Goal: Task Accomplishment & Management: Use online tool/utility

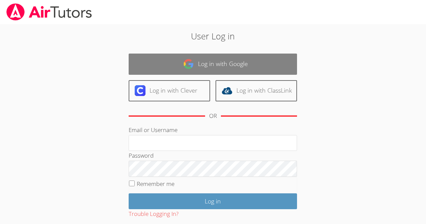
click at [177, 69] on link "Log in with Google" at bounding box center [213, 64] width 168 height 21
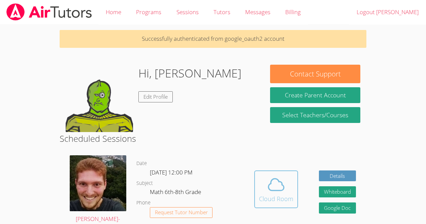
click at [291, 194] on div "Cloud Room" at bounding box center [276, 198] width 34 height 9
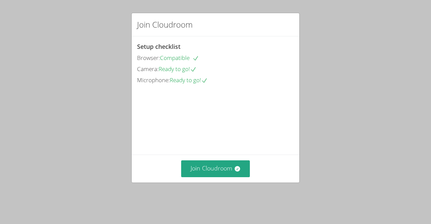
click at [5, 119] on div "Join Cloudroom Setup checklist Browser: Compatible Camera: Ready to go! Microph…" at bounding box center [215, 112] width 431 height 224
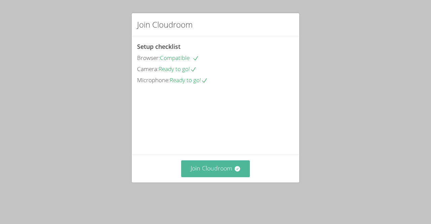
click at [221, 177] on button "Join Cloudroom" at bounding box center [215, 168] width 69 height 16
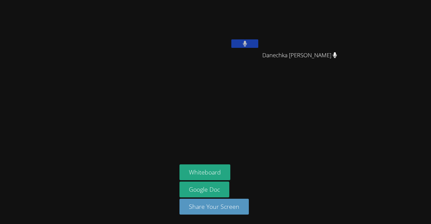
click at [245, 41] on icon at bounding box center [245, 44] width 4 height 6
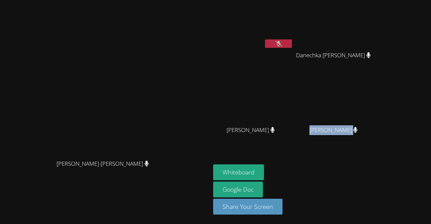
drag, startPoint x: 331, startPoint y: 136, endPoint x: 386, endPoint y: 169, distance: 64.3
click at [379, 169] on aside "Sebastien Pierre Alcime Danechka Exantus Danechka Exantus Dantha Cetoute Dantha…" at bounding box center [294, 112] width 168 height 224
click at [376, 186] on div "Whiteboard Google Doc Share Your Screen" at bounding box center [294, 192] width 163 height 56
click at [376, 117] on div "Sebastien Pierre Alcime Danechka Exantus Danechka Exantus Dantha Cetoute Dantha…" at bounding box center [294, 76] width 163 height 147
click at [379, 160] on aside "Sebastien Pierre Alcime Danechka Exantus Danechka Exantus Dantha Cetoute Dantha…" at bounding box center [294, 112] width 168 height 224
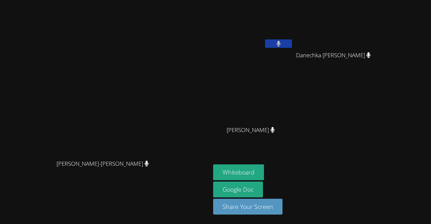
click at [292, 44] on button at bounding box center [278, 43] width 27 height 8
click at [264, 167] on button "Whiteboard" at bounding box center [238, 172] width 51 height 16
click at [156, 41] on video at bounding box center [105, 98] width 101 height 115
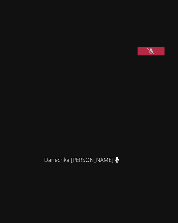
scroll to position [127, 0]
click at [140, 55] on button at bounding box center [150, 51] width 27 height 8
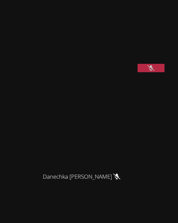
scroll to position [110, 0]
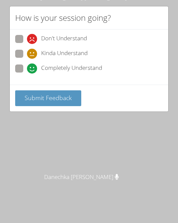
click at [46, 73] on span "Completely Understand" at bounding box center [71, 69] width 61 height 10
click at [33, 70] on input "Completely Understand" at bounding box center [30, 68] width 6 height 6
radio input "true"
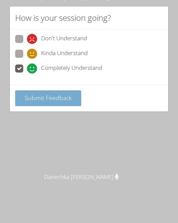
click at [35, 98] on span "Submit Feedback" at bounding box center [48, 98] width 47 height 8
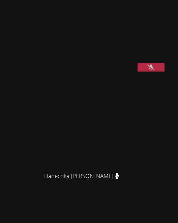
scroll to position [111, 0]
click at [151, 70] on icon at bounding box center [150, 67] width 7 height 6
click at [153, 70] on icon at bounding box center [151, 67] width 4 height 6
